Goal: Book appointment/travel/reservation

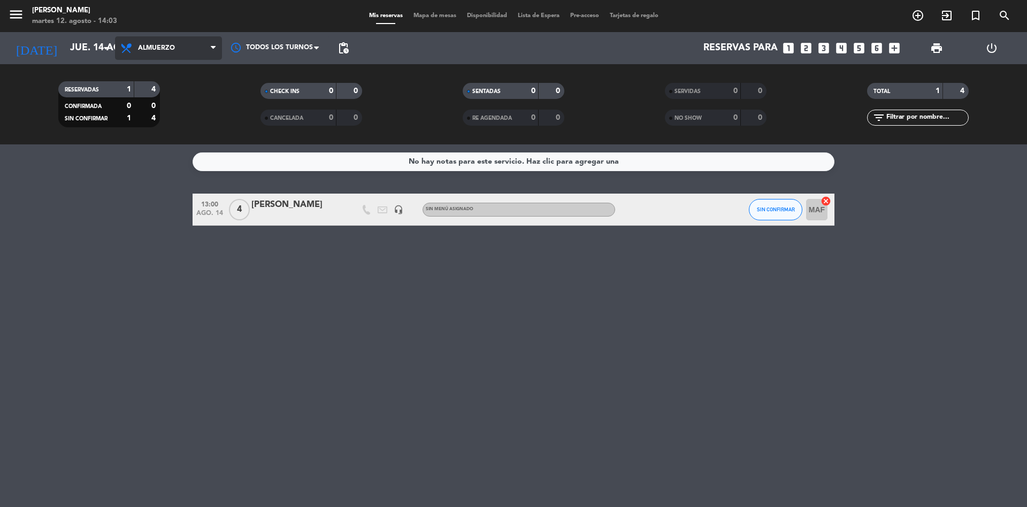
click at [140, 43] on span "Almuerzo" at bounding box center [168, 48] width 107 height 24
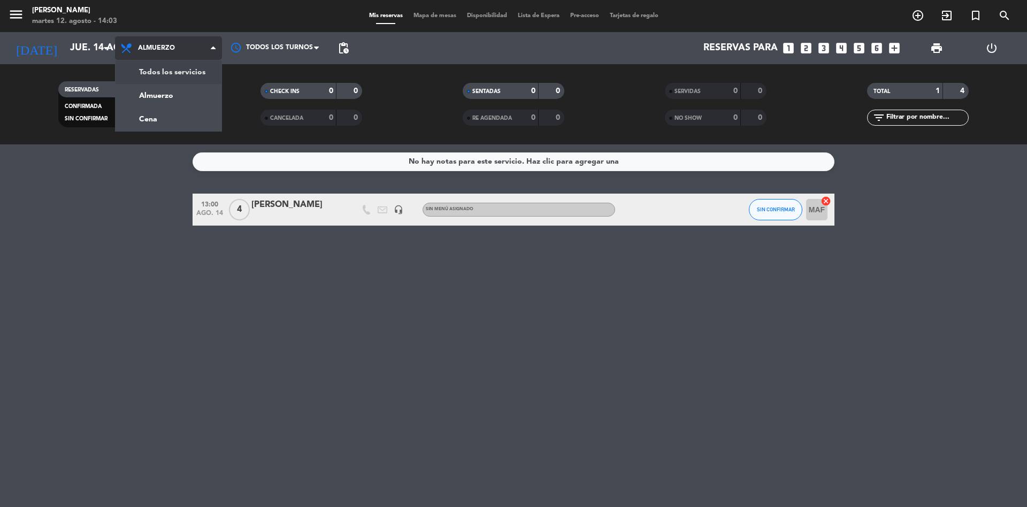
click at [139, 68] on div "menu Chocho Sushi martes 12. agosto - 14:03 Mis reservas Mapa de mesas Disponib…" at bounding box center [513, 72] width 1027 height 144
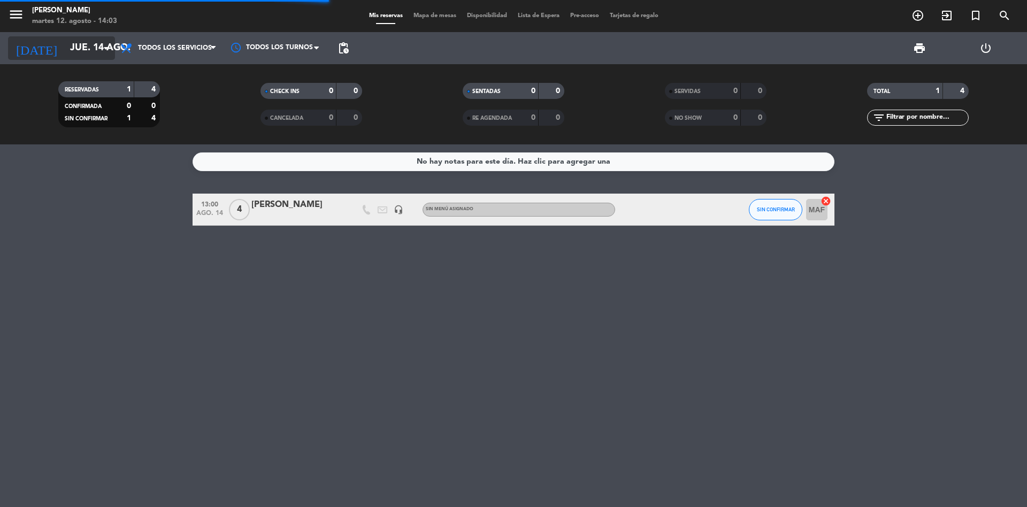
click at [88, 54] on input "jue. 14 ago." at bounding box center [127, 47] width 124 height 21
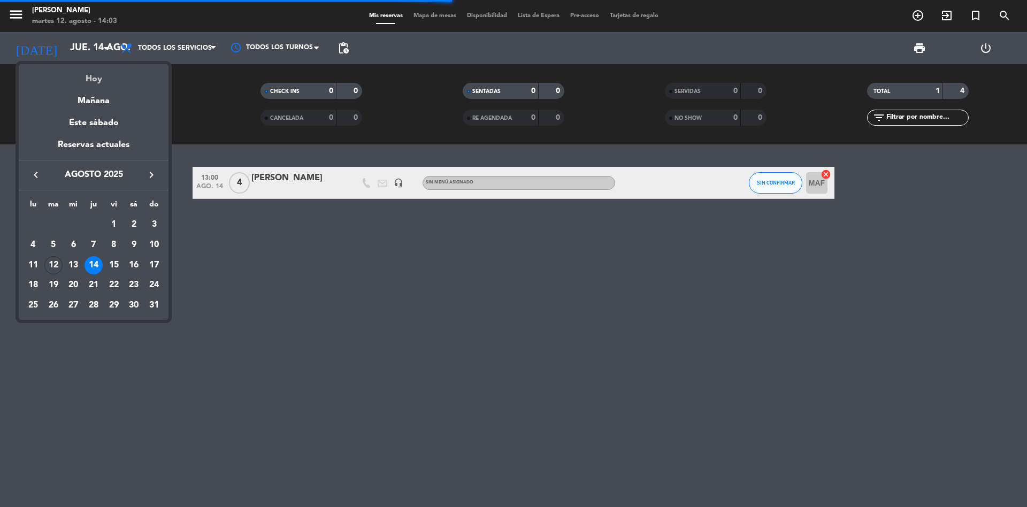
click at [83, 84] on div "Hoy" at bounding box center [94, 75] width 150 height 22
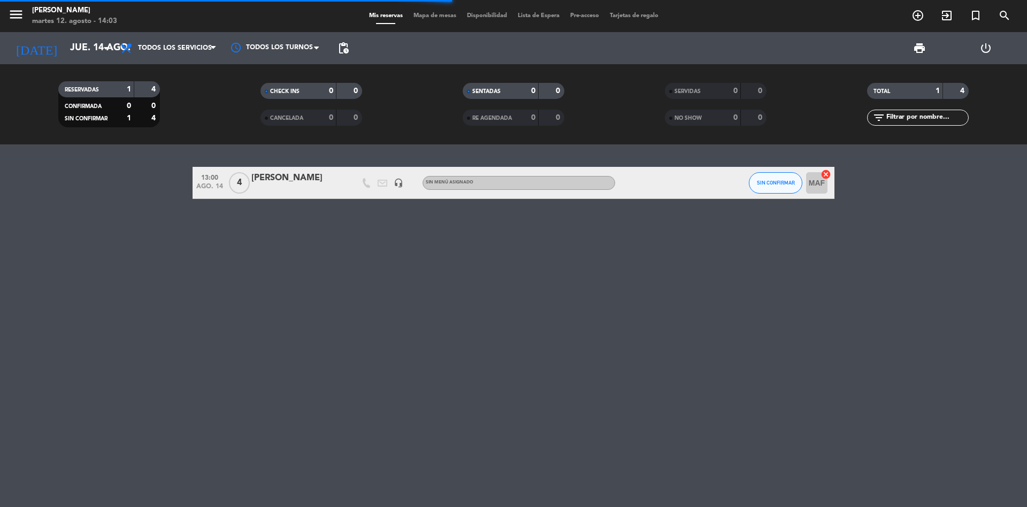
type input "[DATE] ago."
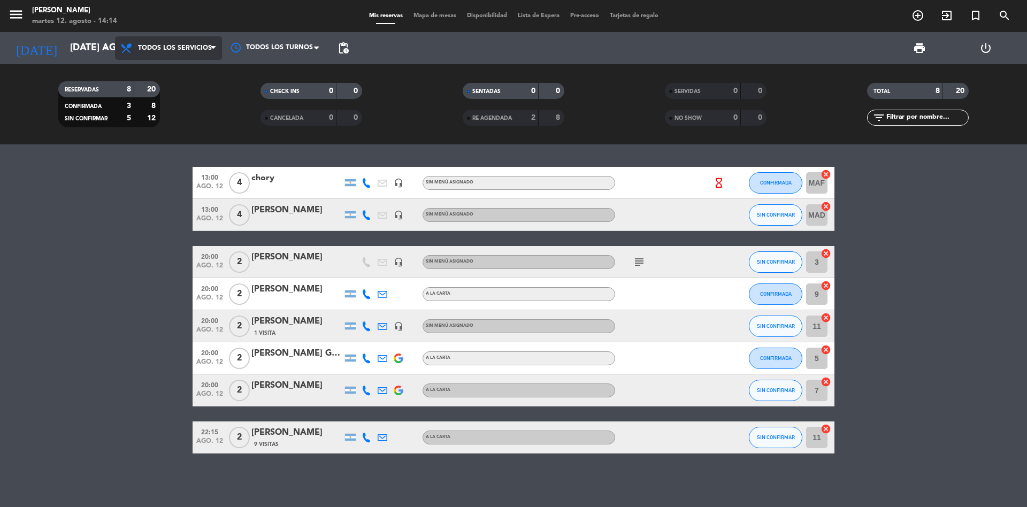
click at [193, 42] on span "Todos los servicios" at bounding box center [168, 48] width 107 height 24
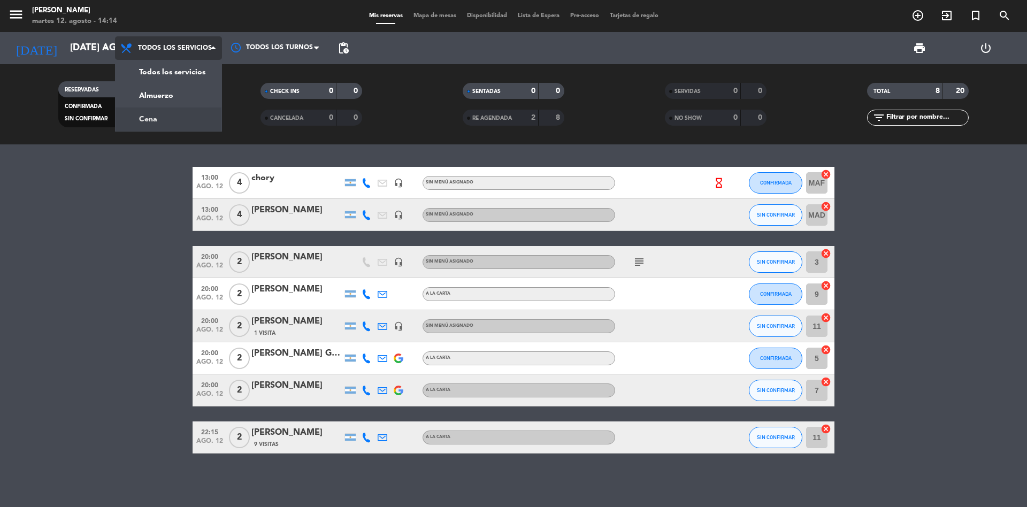
click at [165, 108] on div "menu Chocho Sushi martes 12. agosto - 14:14 Mis reservas Mapa de mesas Disponib…" at bounding box center [513, 72] width 1027 height 144
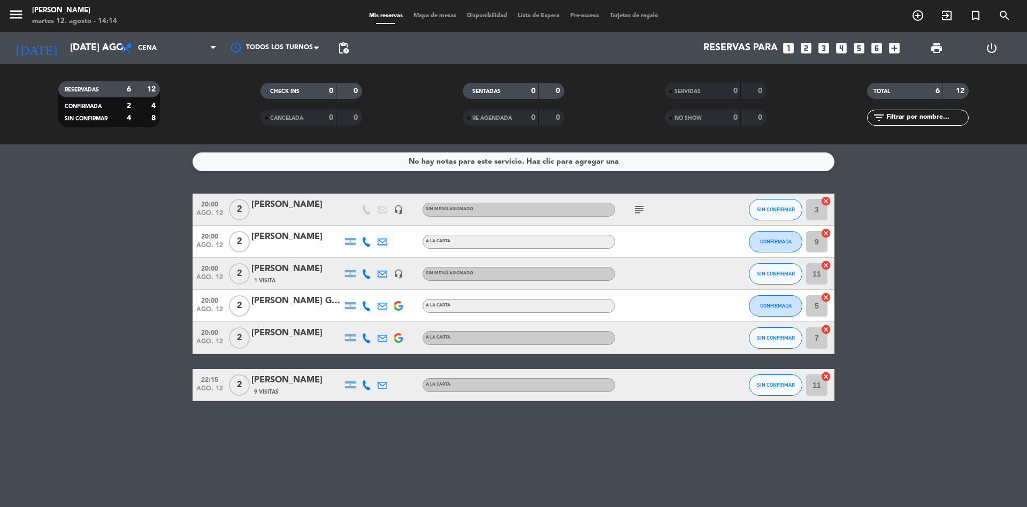
click at [825, 48] on icon "looks_3" at bounding box center [824, 48] width 14 height 14
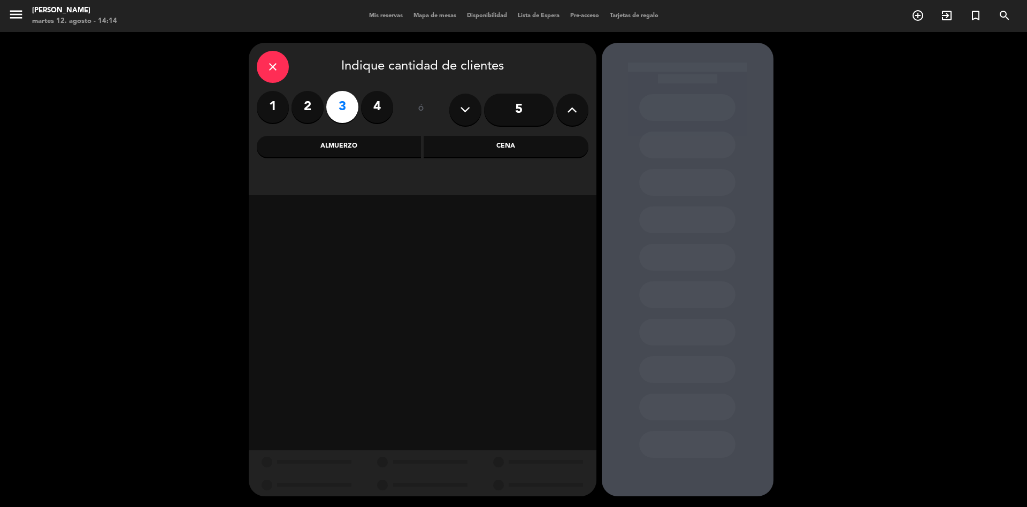
click at [467, 141] on div "Cena" at bounding box center [506, 146] width 165 height 21
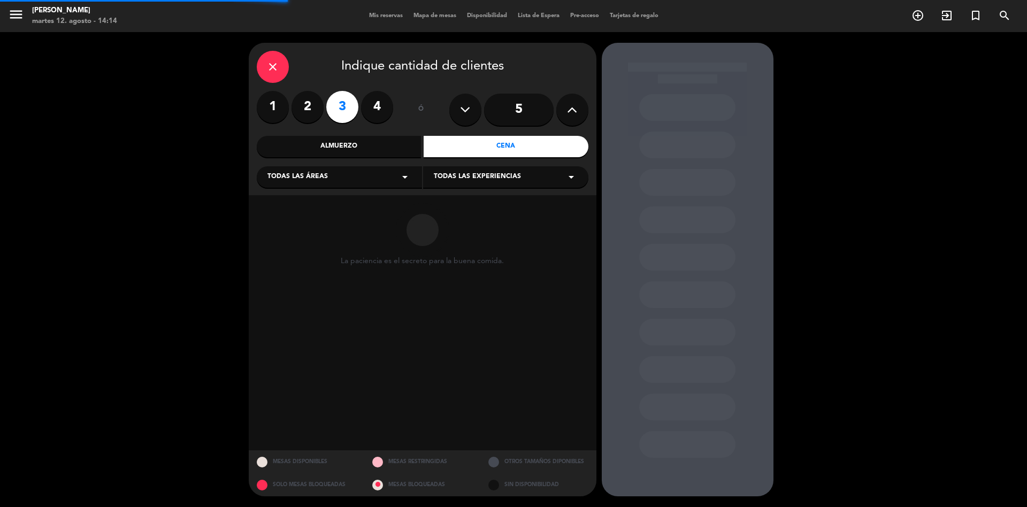
click at [373, 168] on div "Todas las áreas arrow_drop_down" at bounding box center [339, 176] width 165 height 21
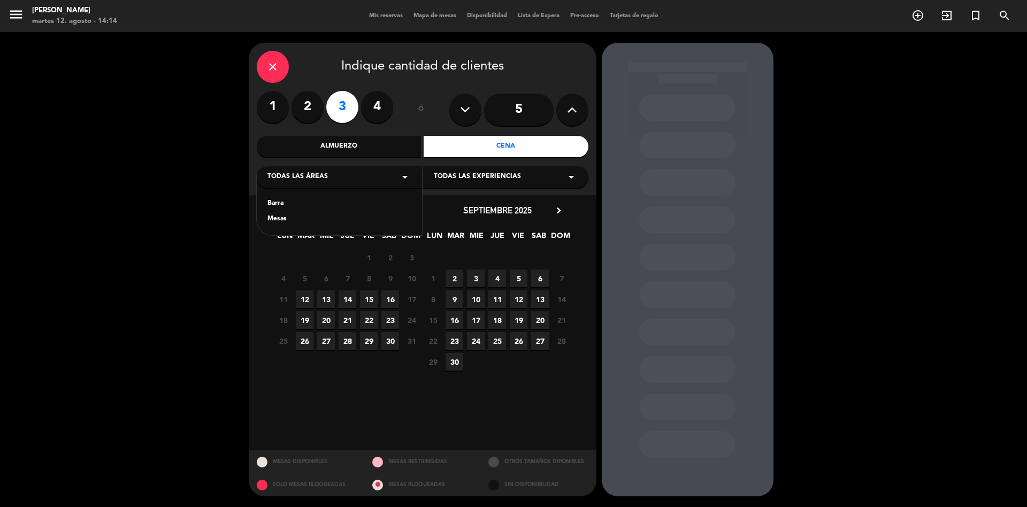
click at [301, 220] on div "Mesas" at bounding box center [340, 219] width 144 height 11
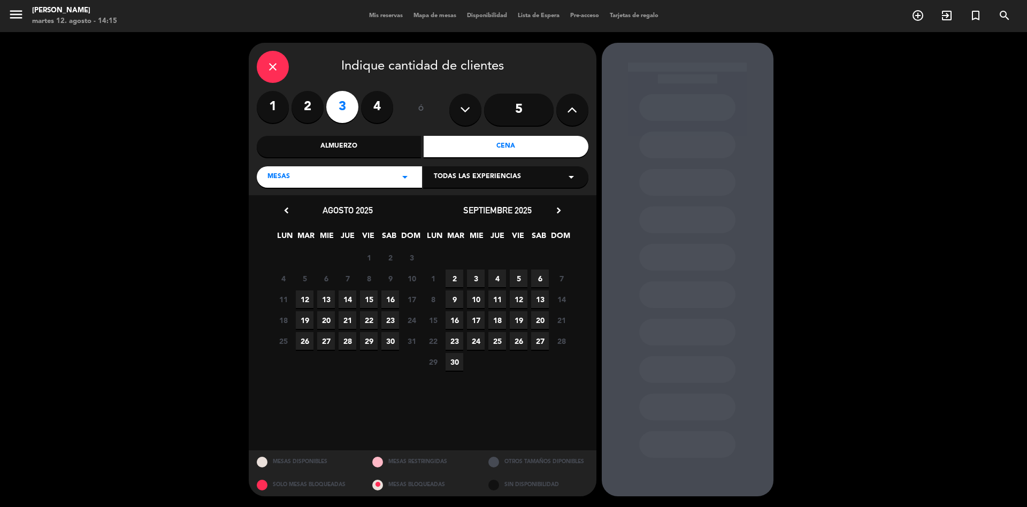
click at [309, 301] on span "12" at bounding box center [305, 300] width 18 height 18
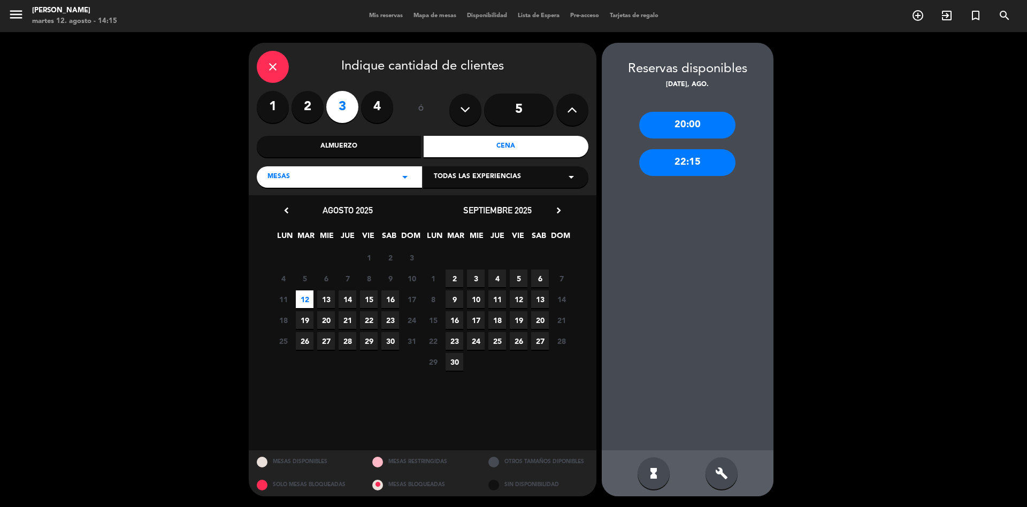
click at [710, 132] on div "20:00" at bounding box center [687, 125] width 96 height 27
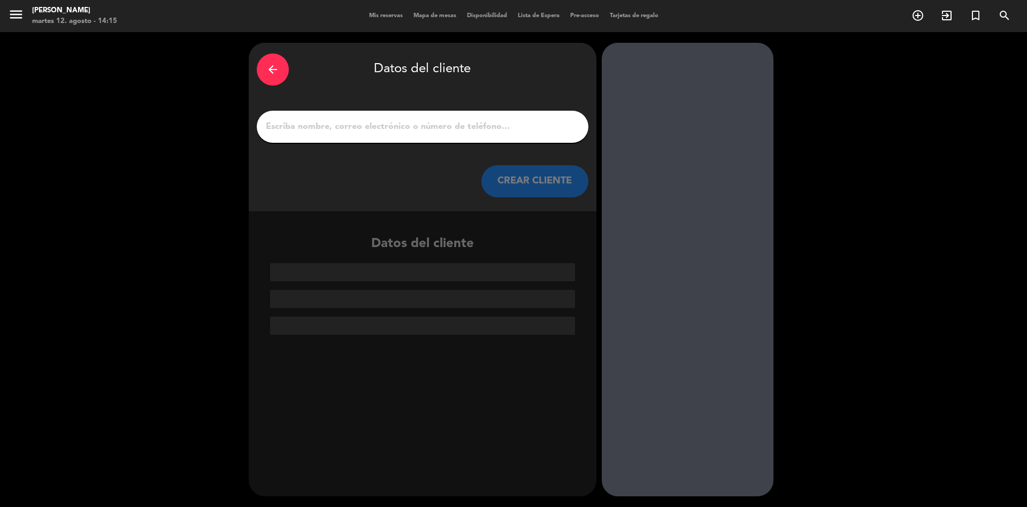
click at [458, 120] on input "1" at bounding box center [423, 126] width 316 height 15
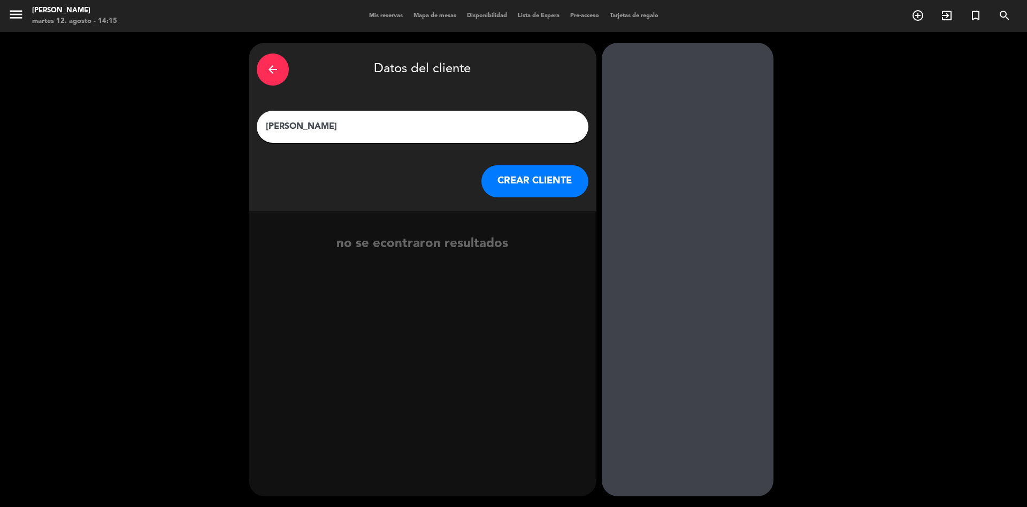
type input "[PERSON_NAME]"
click at [530, 188] on button "CREAR CLIENTE" at bounding box center [535, 181] width 107 height 32
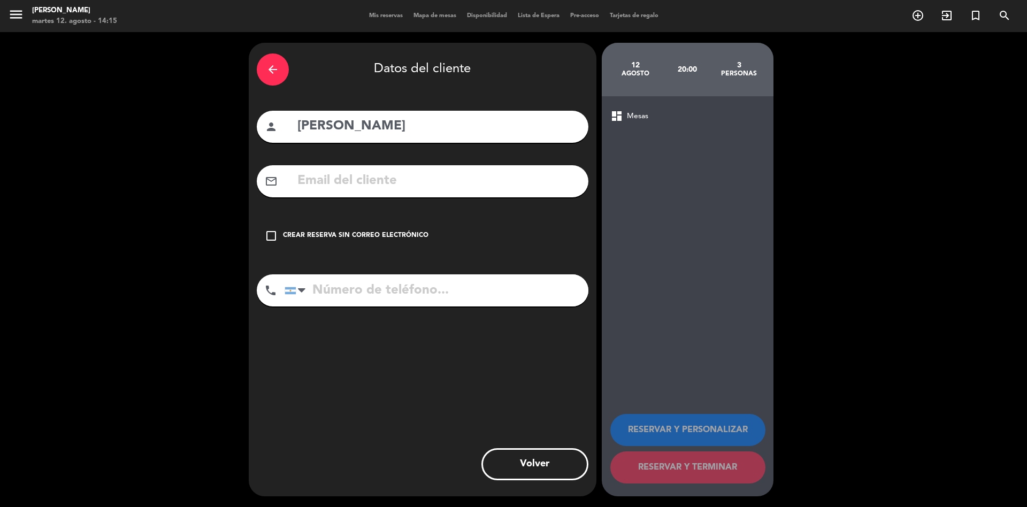
click at [360, 228] on div "check_box_outline_blank Crear reserva sin correo electrónico" at bounding box center [423, 236] width 332 height 32
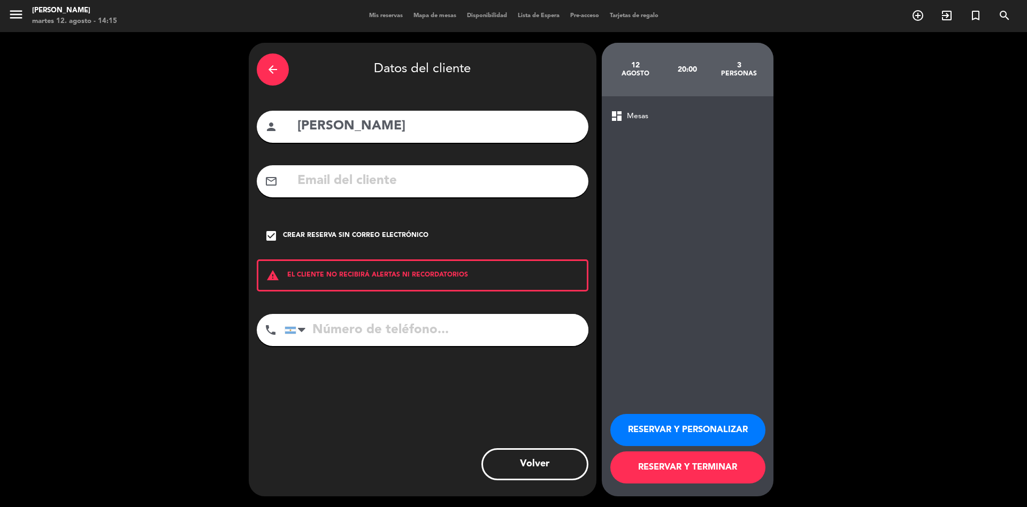
click at [687, 468] on button "RESERVAR Y TERMINAR" at bounding box center [688, 468] width 155 height 32
